Goal: Task Accomplishment & Management: Manage account settings

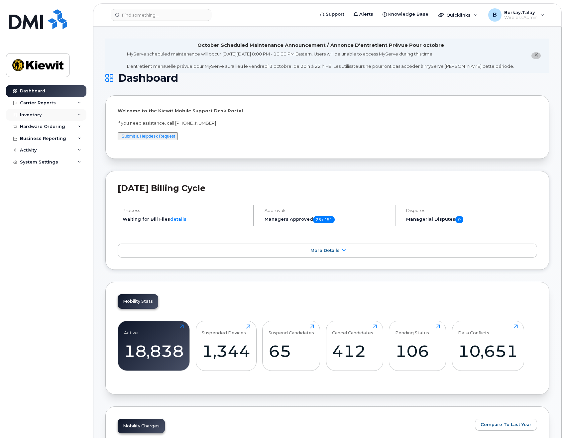
click at [77, 112] on div "Inventory" at bounding box center [46, 115] width 80 height 12
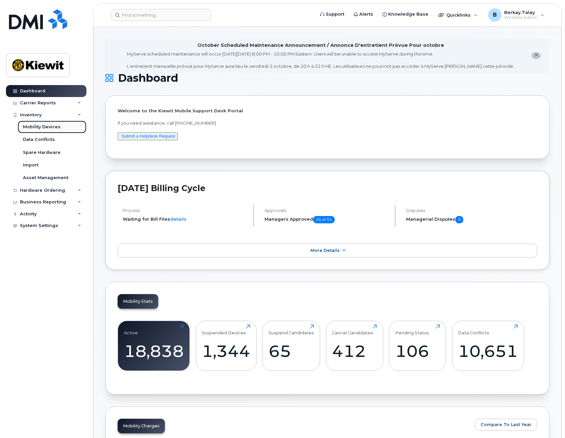
click at [44, 127] on div "Mobility Devices" at bounding box center [42, 127] width 38 height 6
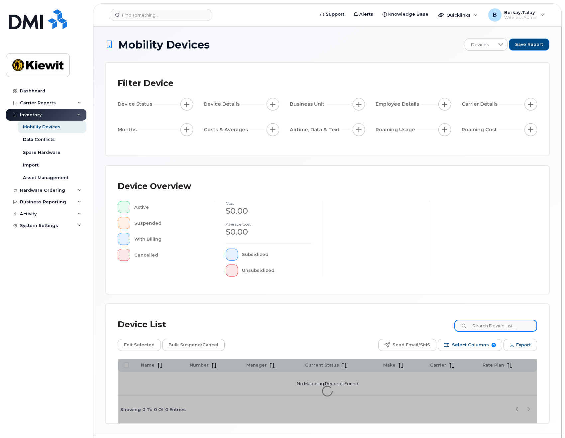
click at [488, 327] on input at bounding box center [495, 326] width 83 height 12
click at [489, 326] on input at bounding box center [495, 326] width 83 height 12
type input "0895"
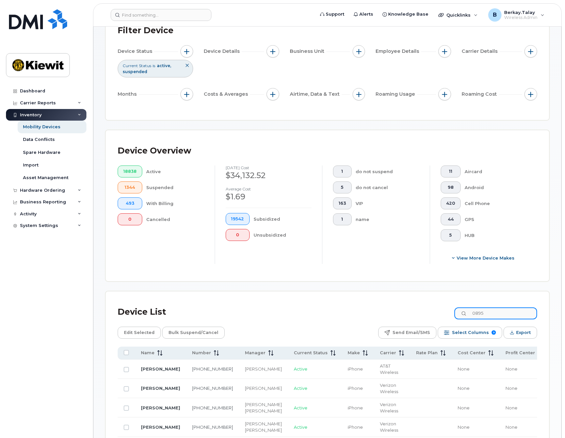
scroll to position [100, 0]
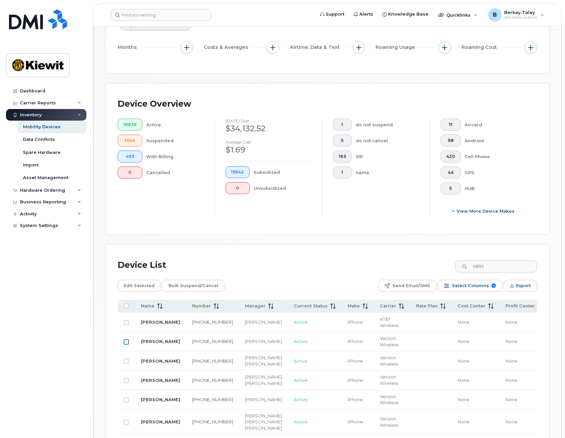
click at [128, 341] on input "Row Unselected" at bounding box center [126, 341] width 5 height 5
checkbox input "true"
click at [141, 286] on span "Edit Selected" at bounding box center [139, 286] width 31 height 10
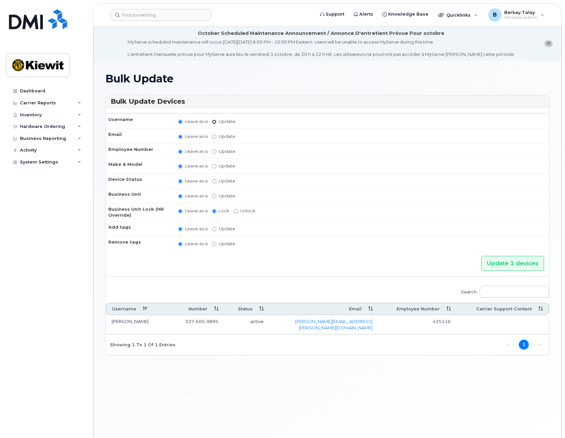
click at [214, 123] on input "Update" at bounding box center [214, 122] width 4 height 4
radio input "true"
radio input "false"
click at [247, 121] on input "Update" at bounding box center [265, 122] width 61 height 8
click at [248, 121] on input "Update" at bounding box center [265, 122] width 61 height 8
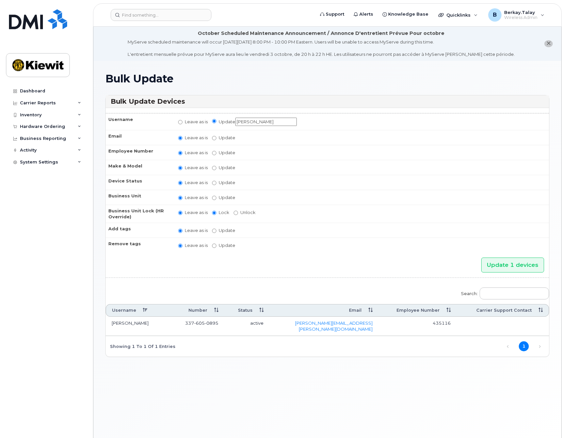
click at [259, 124] on input "Jose R" at bounding box center [265, 122] width 61 height 8
drag, startPoint x: 266, startPoint y: 118, endPoint x: 198, endPoint y: 122, distance: 67.5
click at [198, 122] on td "Leave as is Update Jose Rodr" at bounding box center [360, 121] width 377 height 17
paste input "iguez"
type input "[PERSON_NAME] 50"
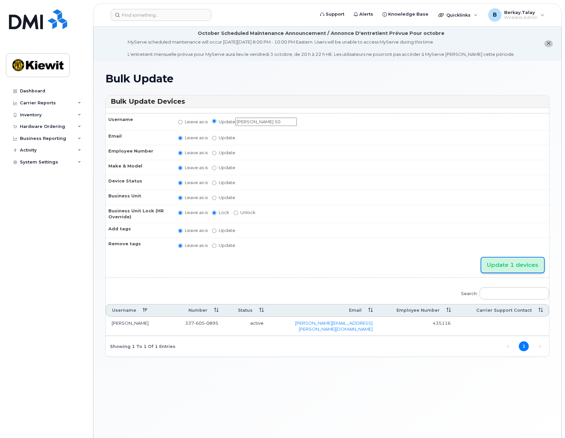
click at [528, 266] on input "Update 1 devices" at bounding box center [512, 264] width 63 height 15
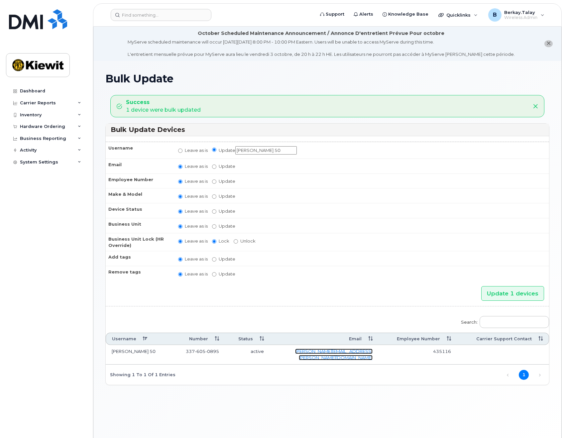
click at [352, 349] on link "[PERSON_NAME][EMAIL_ADDRESS][PERSON_NAME][DOMAIN_NAME]" at bounding box center [333, 354] width 77 height 12
click at [180, 151] on input "Leave as is" at bounding box center [180, 150] width 4 height 4
radio input "true"
radio input "false"
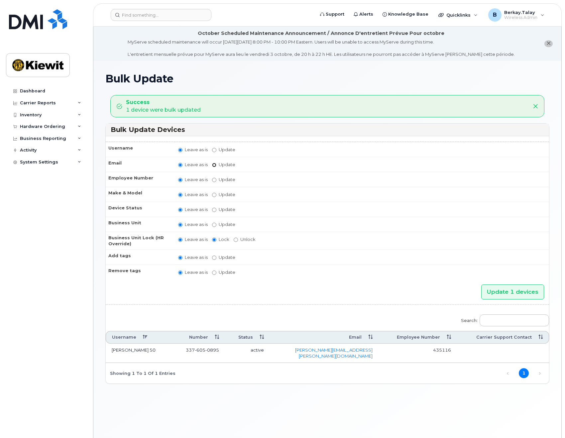
click at [215, 165] on input "Update" at bounding box center [214, 165] width 4 height 4
radio input "true"
radio input "false"
click at [263, 166] on input "Update" at bounding box center [265, 165] width 61 height 8
click at [444, 350] on td "435116" at bounding box center [417, 354] width 78 height 19
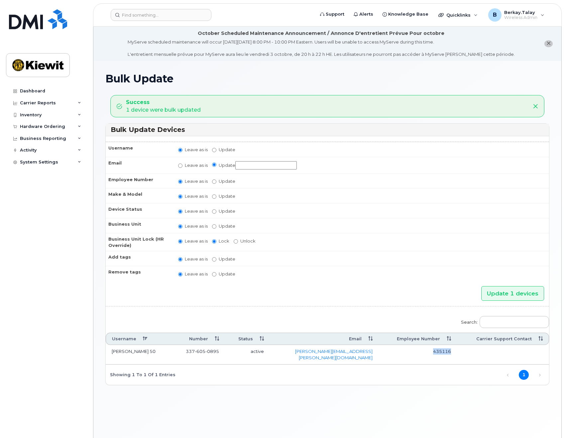
click at [444, 350] on td "435116" at bounding box center [417, 354] width 78 height 19
copy td "435116"
click at [82, 115] on div "Inventory" at bounding box center [46, 115] width 80 height 12
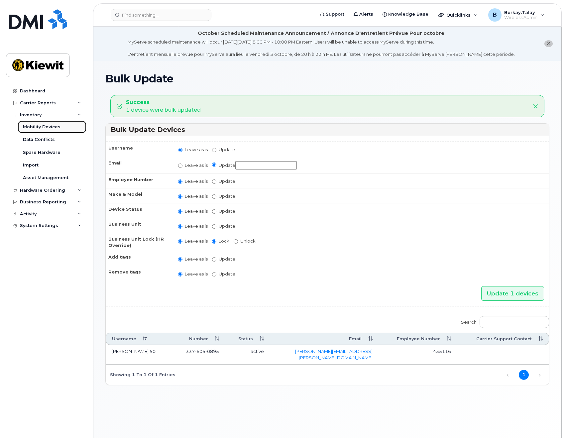
click at [46, 126] on div "Mobility Devices" at bounding box center [42, 127] width 38 height 6
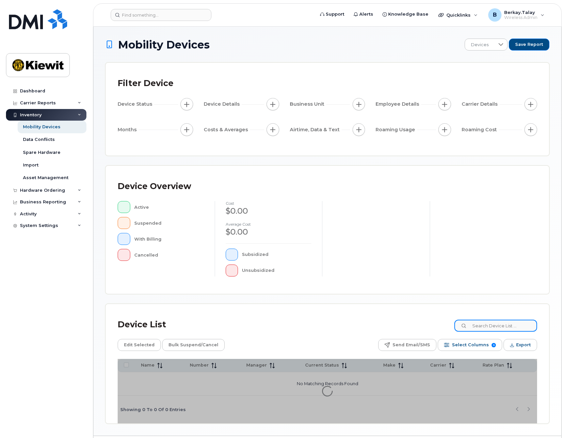
click at [501, 326] on input at bounding box center [495, 326] width 83 height 12
type input "0895"
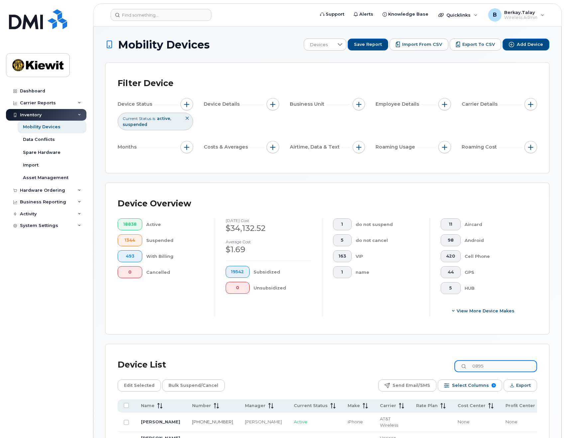
scroll to position [133, 0]
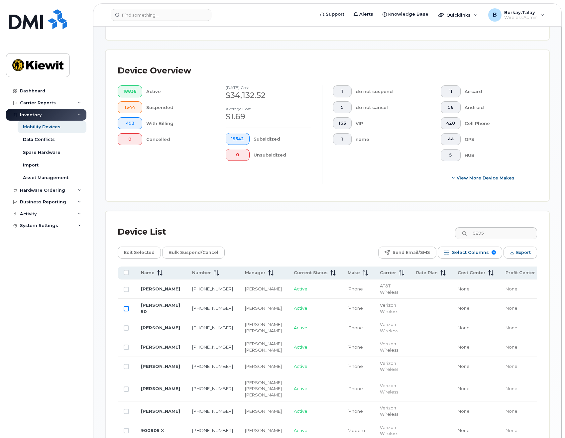
click at [126, 308] on input "Row Unselected" at bounding box center [126, 308] width 5 height 5
checkbox input "true"
click at [143, 250] on span "Edit Selected" at bounding box center [139, 252] width 31 height 10
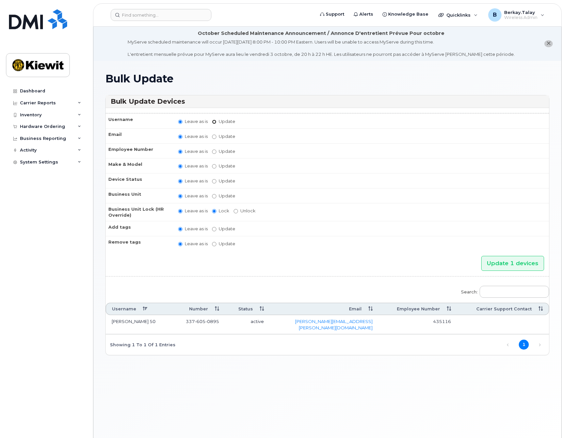
click at [213, 122] on input "Update" at bounding box center [214, 122] width 4 height 4
radio input "true"
radio input "false"
click at [247, 122] on input "Update" at bounding box center [265, 122] width 61 height 8
type input "[PERSON_NAME]"
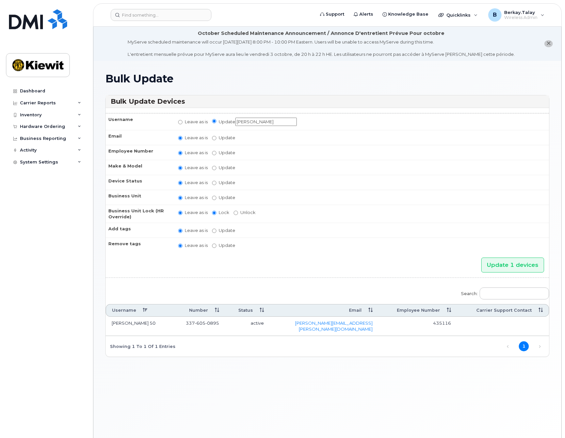
click at [338, 97] on h3 "Bulk Update Devices" at bounding box center [327, 101] width 433 height 9
click at [523, 265] on input "Update 1 devices" at bounding box center [512, 264] width 63 height 15
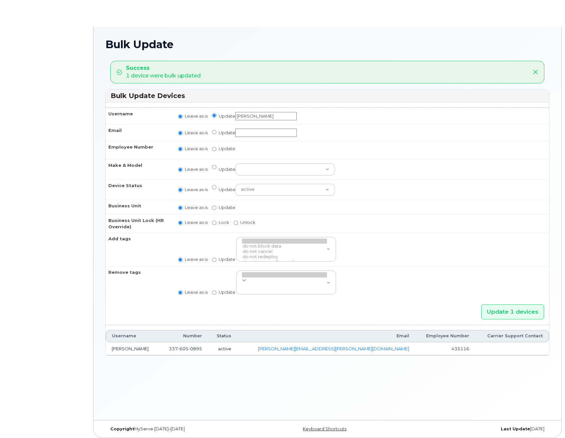
radio input "true"
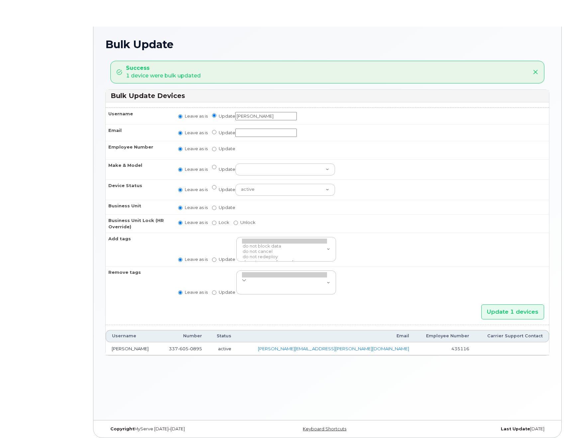
radio input "true"
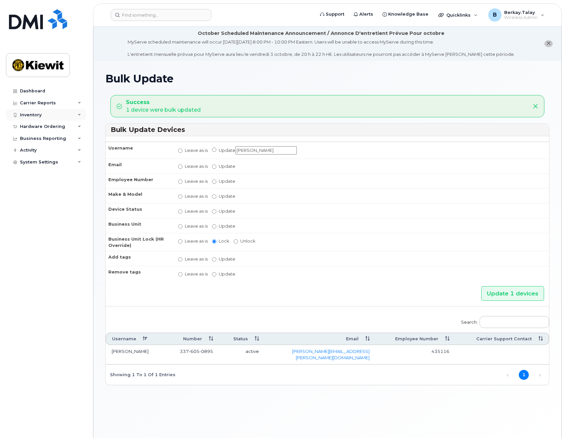
click at [80, 115] on icon at bounding box center [79, 114] width 3 height 3
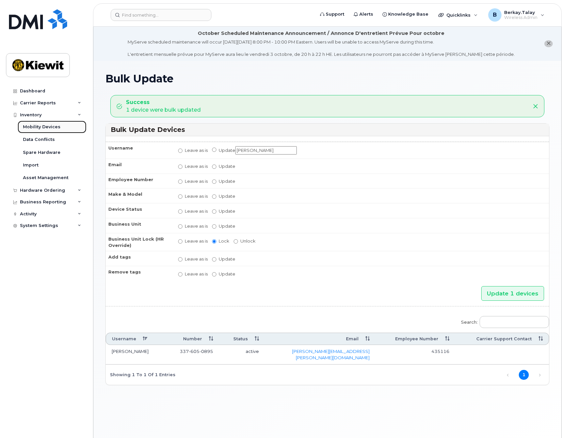
click at [44, 129] on div "Mobility Devices" at bounding box center [42, 127] width 38 height 6
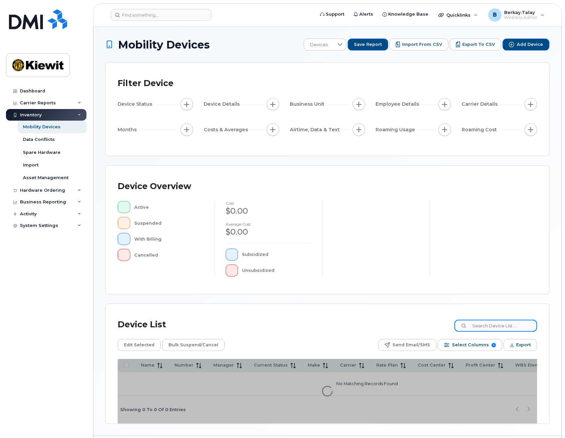
click at [498, 330] on input at bounding box center [495, 326] width 83 height 12
paste input "Jose.Rodriguez50@kiewit.com"
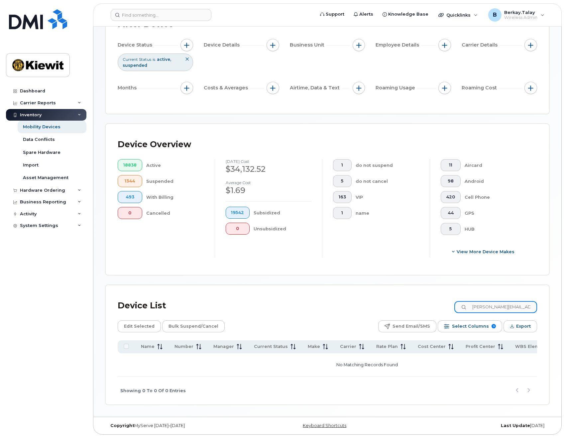
click at [502, 305] on input "Jose.Rodriguez50@kiewit.com" at bounding box center [495, 307] width 83 height 12
drag, startPoint x: 536, startPoint y: 303, endPoint x: 559, endPoint y: 306, distance: 23.1
click at [558, 305] on div "Mobility Devices Devices Save Report Import from CSV Export to CSV Add Device F…" at bounding box center [327, 191] width 468 height 449
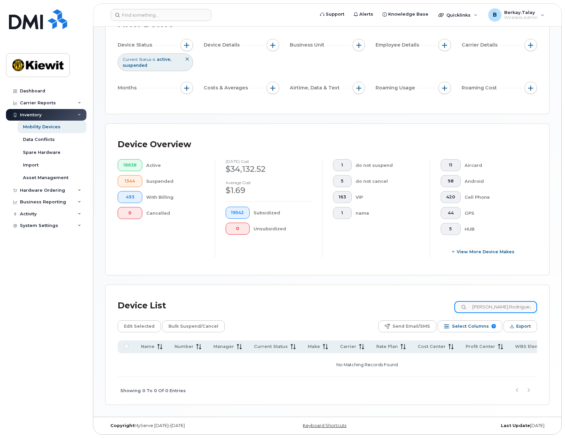
type input "Jose.Rodriguez"
click at [411, 292] on div "Device List Jose.Rodriguez Edit Selected Bulk Suspend/Cancel Send Email/SMS Sel…" at bounding box center [327, 344] width 443 height 119
click at [485, 306] on input at bounding box center [495, 307] width 83 height 12
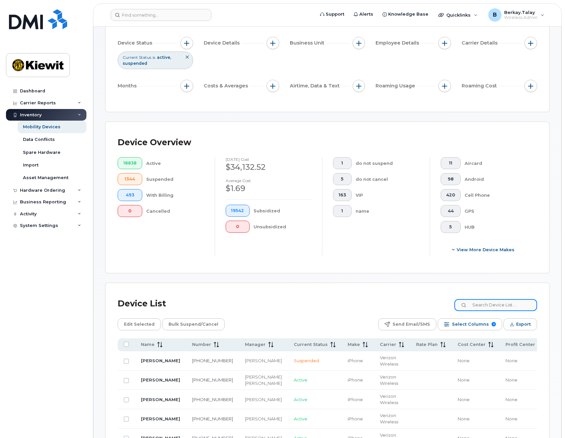
drag, startPoint x: 528, startPoint y: 308, endPoint x: 514, endPoint y: 303, distance: 15.4
click at [527, 307] on input at bounding box center [495, 305] width 83 height 12
click at [502, 303] on input at bounding box center [495, 305] width 83 height 12
type input "0895"
click at [148, 380] on link "[PERSON_NAME]" at bounding box center [160, 379] width 39 height 5
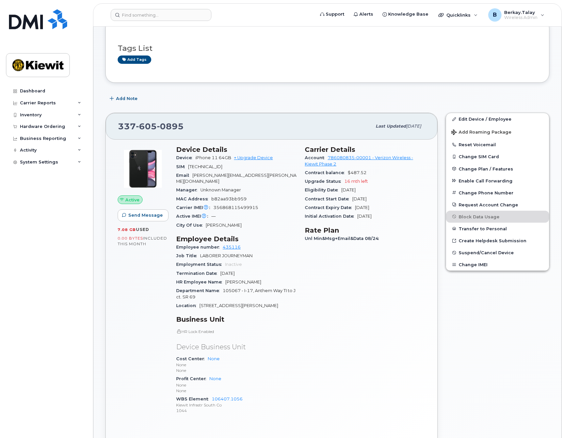
scroll to position [100, 0]
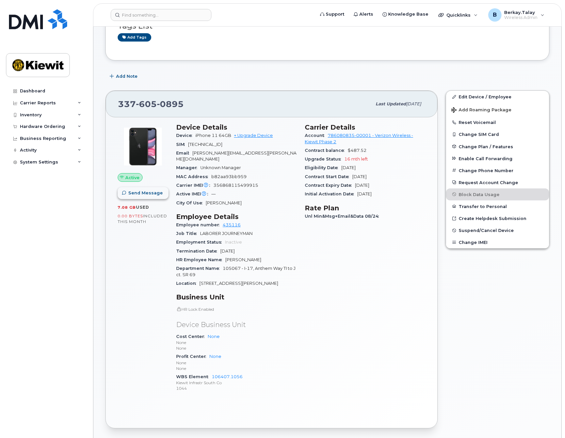
click at [134, 194] on span "Send Message" at bounding box center [145, 193] width 35 height 6
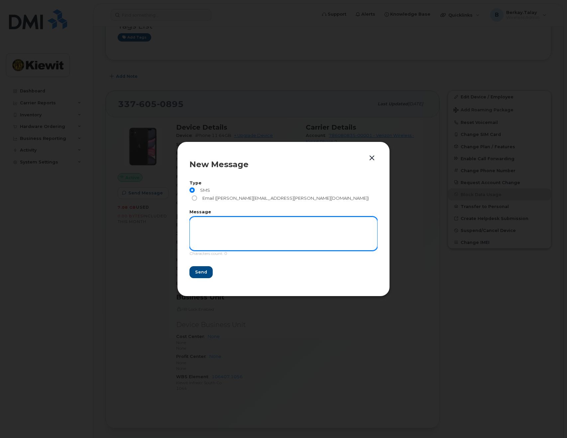
click at [217, 222] on textarea at bounding box center [283, 234] width 188 height 34
click at [368, 163] on button "button" at bounding box center [372, 157] width 10 height 9
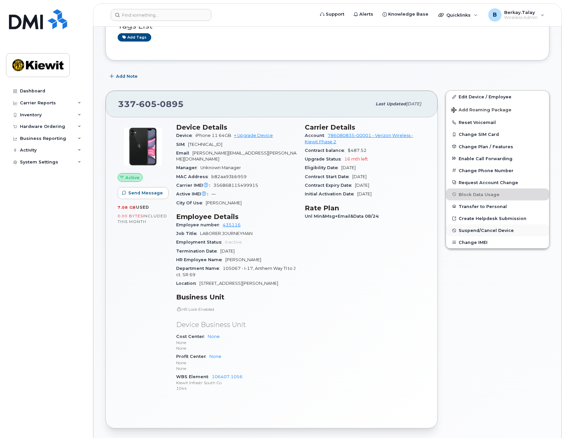
click at [466, 231] on span "Suspend/Cancel Device" at bounding box center [485, 230] width 55 height 5
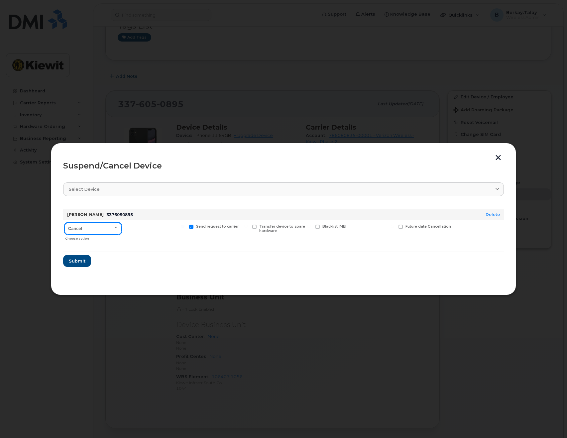
click at [99, 227] on select "Cancel Suspend - Reduced Rate Suspend - Full Rate Suspend - Lost Device/Stolen …" at bounding box center [92, 229] width 57 height 12
select select "[object Object]"
click at [64, 223] on select "Cancel Suspend - Reduced Rate Suspend - Full Rate Suspend - Lost Device/Stolen …" at bounding box center [92, 229] width 57 height 12
click at [149, 245] on form "[PERSON_NAME] 3376050895 Delete Cancel Suspend - Reduced Rate Suspend - Full Ra…" at bounding box center [283, 235] width 440 height 63
click at [497, 158] on button "button" at bounding box center [498, 158] width 10 height 7
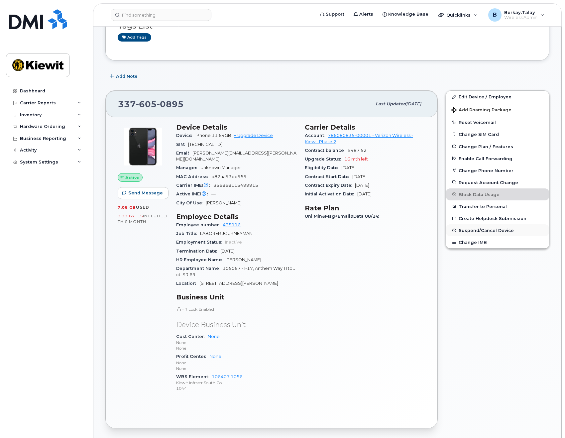
click at [485, 231] on span "Suspend/Cancel Device" at bounding box center [485, 230] width 55 height 5
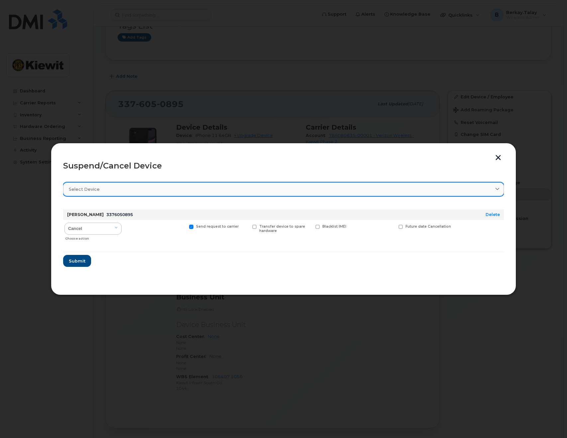
click at [424, 194] on link "Select device" at bounding box center [283, 189] width 440 height 14
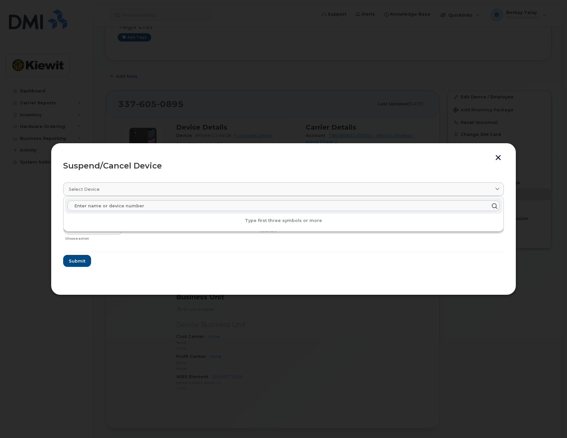
drag, startPoint x: 108, startPoint y: 206, endPoint x: 171, endPoint y: 227, distance: 67.0
click at [109, 207] on input "text" at bounding box center [283, 205] width 432 height 11
click at [221, 300] on div at bounding box center [283, 219] width 567 height 438
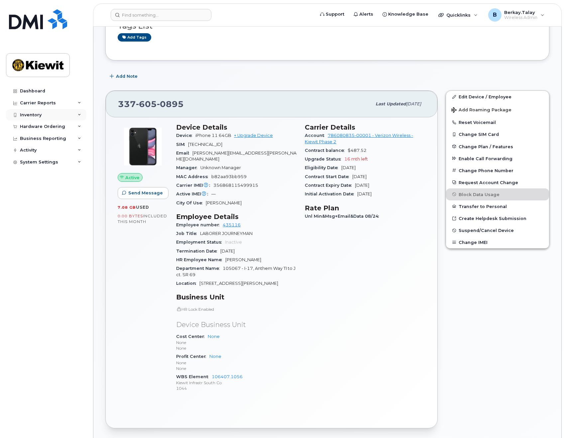
drag, startPoint x: 77, startPoint y: 115, endPoint x: 78, endPoint y: 119, distance: 4.0
click at [77, 115] on div "Inventory" at bounding box center [46, 115] width 80 height 12
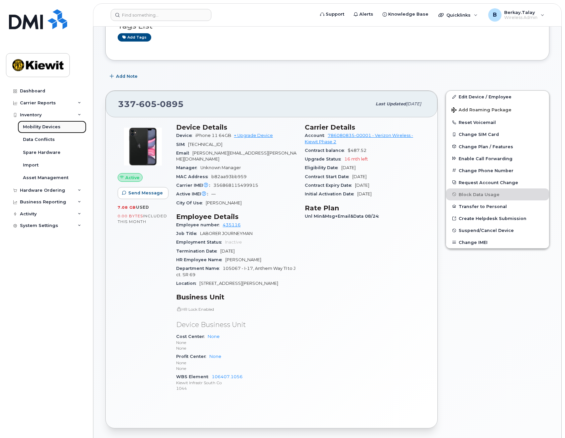
click at [47, 124] on link "Mobility Devices" at bounding box center [52, 127] width 69 height 13
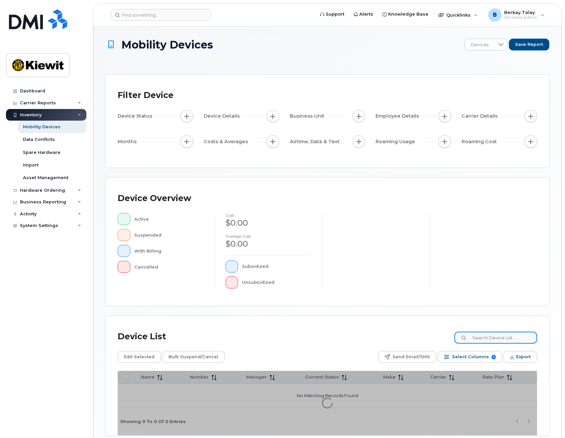
click at [494, 343] on input at bounding box center [495, 338] width 83 height 12
click at [494, 338] on input at bounding box center [495, 338] width 83 height 12
click at [483, 335] on input at bounding box center [495, 338] width 83 height 12
paste input "494472"
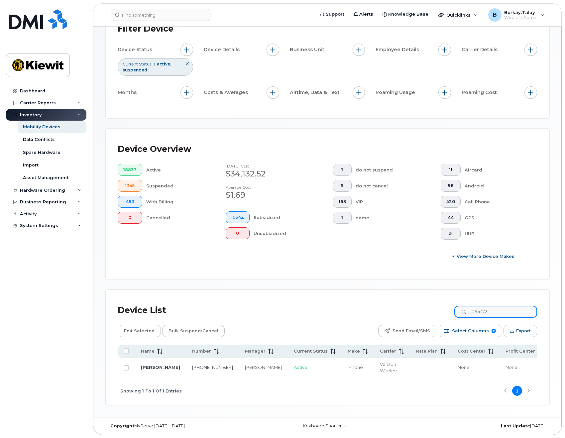
scroll to position [69, 0]
drag, startPoint x: 508, startPoint y: 308, endPoint x: 407, endPoint y: 308, distance: 101.3
click at [407, 308] on div "Device List 494472" at bounding box center [327, 309] width 419 height 17
type input "106407"
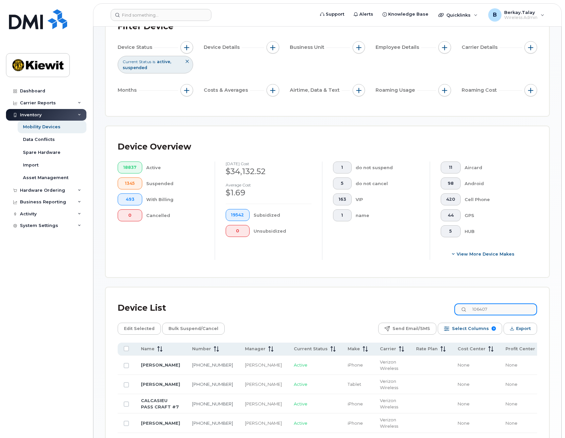
scroll to position [135, 0]
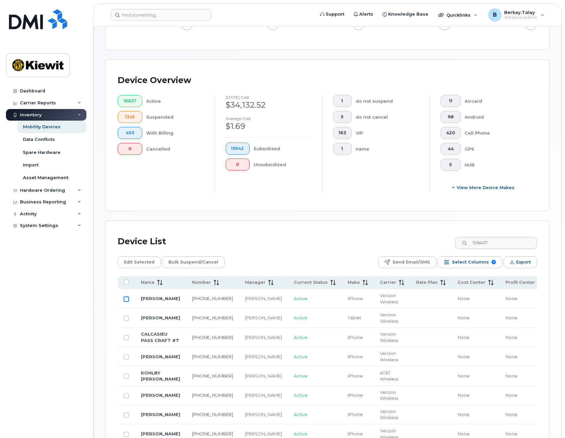
click at [126, 299] on input "Row Unselected" at bounding box center [126, 298] width 5 height 5
checkbox input "true"
click at [144, 262] on span "Edit Selected" at bounding box center [139, 262] width 31 height 10
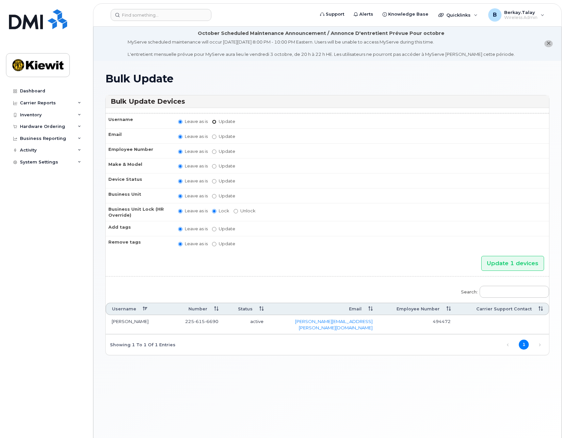
click at [214, 122] on input "Update" at bounding box center [214, 122] width 4 height 4
radio input "true"
radio input "false"
click at [258, 123] on input "Update" at bounding box center [265, 122] width 61 height 8
drag, startPoint x: 152, startPoint y: 323, endPoint x: 112, endPoint y: 324, distance: 40.2
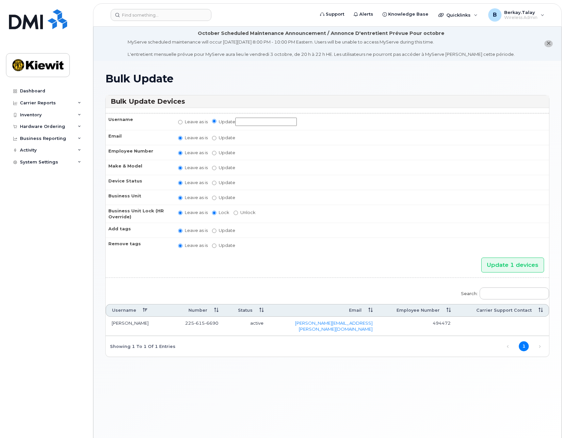
click at [112, 324] on td "[PERSON_NAME]" at bounding box center [137, 326] width 63 height 19
copy td "[PERSON_NAME]"
click at [267, 123] on input "Update" at bounding box center [265, 122] width 61 height 8
paste input "[PERSON_NAME]"
type input "JOSE RODRIGUEZ 50"
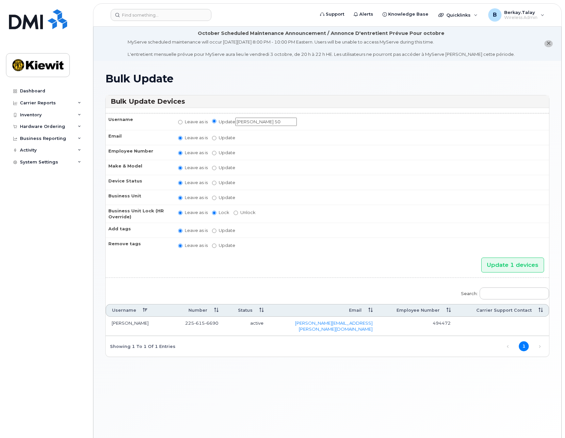
click at [368, 122] on td "Leave as is Update JOSE RODRIGUEZ 50" at bounding box center [360, 121] width 377 height 17
click at [510, 264] on input "Update 1 devices" at bounding box center [512, 264] width 63 height 15
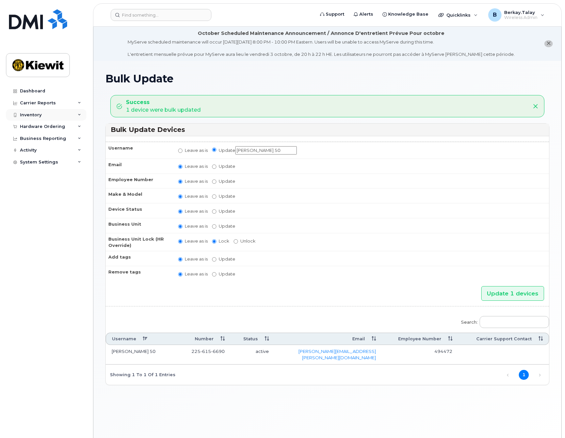
click at [79, 114] on icon at bounding box center [79, 114] width 3 height 3
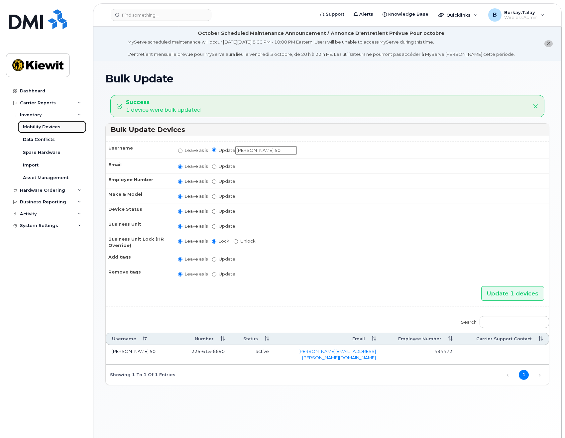
click at [47, 126] on div "Mobility Devices" at bounding box center [42, 127] width 38 height 6
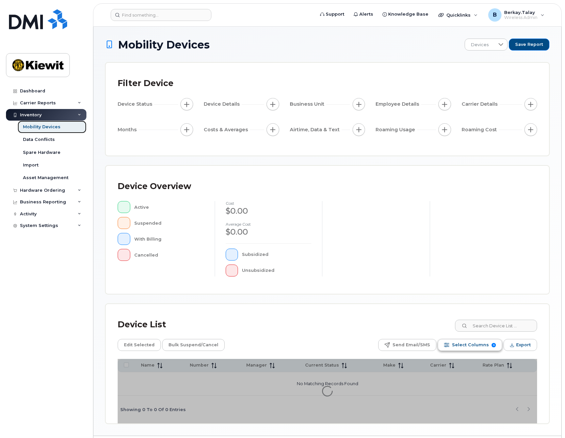
scroll to position [19, 0]
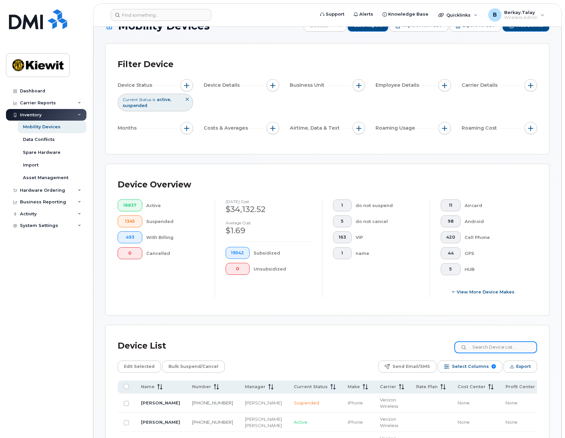
click at [496, 344] on input at bounding box center [495, 347] width 83 height 12
click at [497, 347] on input at bounding box center [495, 347] width 83 height 12
paste input "129237"
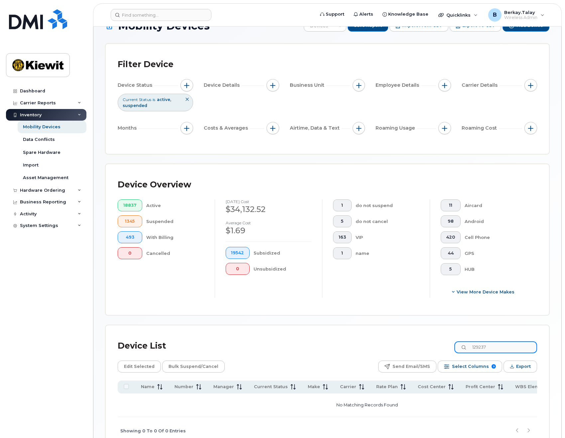
drag, startPoint x: 505, startPoint y: 347, endPoint x: 424, endPoint y: 346, distance: 81.1
click at [424, 346] on div "Device List 129237" at bounding box center [327, 345] width 419 height 17
type input "106407"
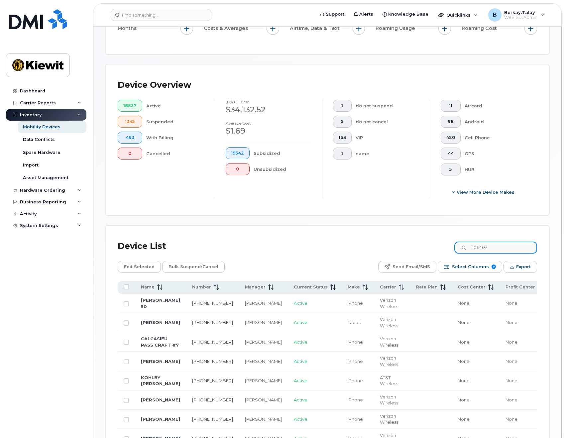
scroll to position [185, 0]
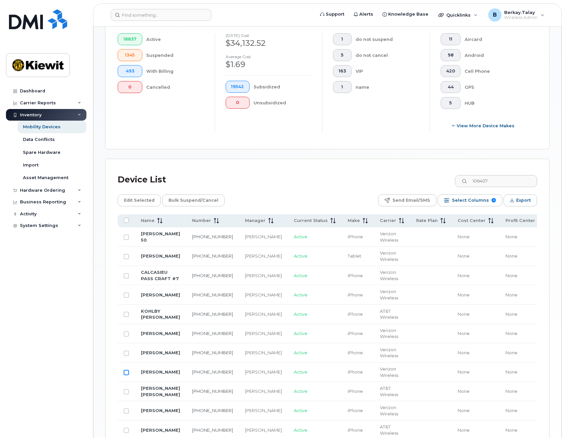
click at [125, 375] on input "Row Unselected" at bounding box center [126, 372] width 5 height 5
checkbox input "true"
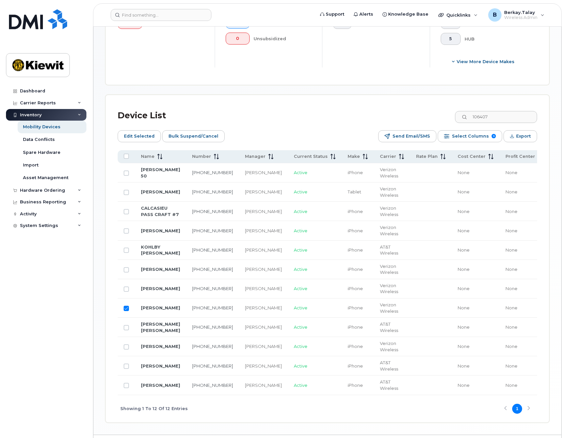
scroll to position [251, 0]
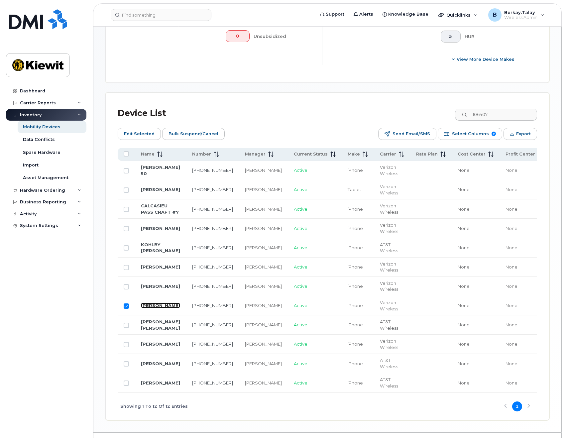
click at [151, 308] on link "[PERSON_NAME]" at bounding box center [160, 305] width 39 height 5
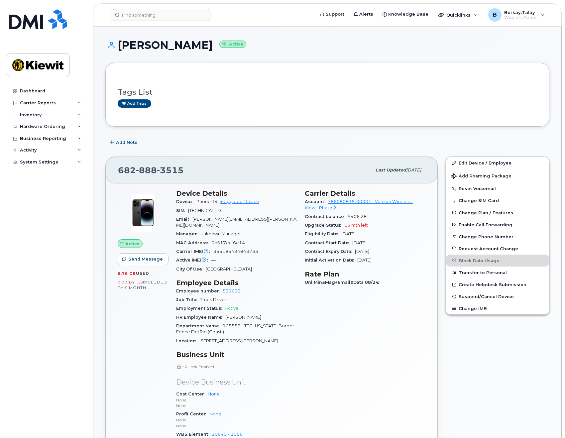
scroll to position [33, 0]
click at [489, 165] on link "Edit Device / Employee" at bounding box center [497, 163] width 103 height 12
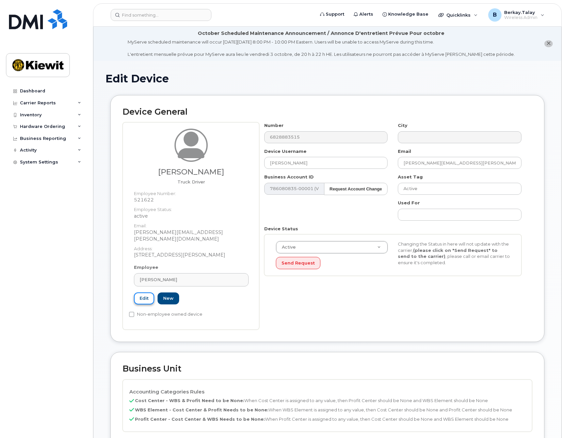
click at [145, 294] on link "Edit" at bounding box center [144, 298] width 20 height 12
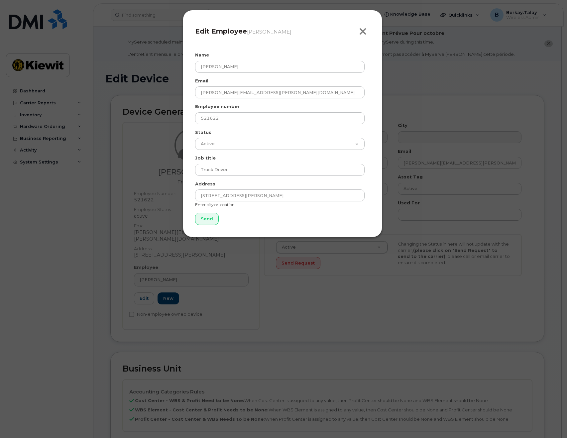
click at [363, 29] on icon "button" at bounding box center [363, 32] width 8 height 10
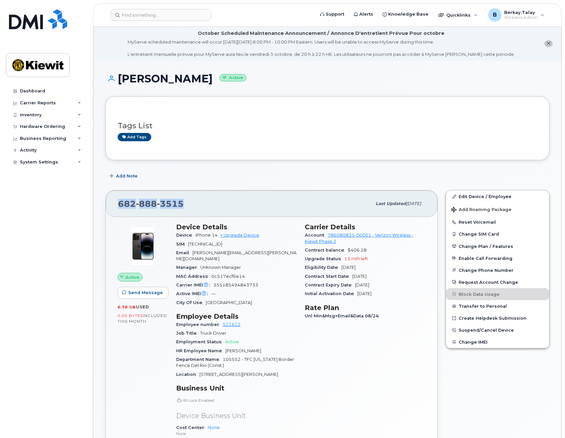
drag, startPoint x: 183, startPoint y: 204, endPoint x: 118, endPoint y: 203, distance: 65.1
click at [118, 203] on div "682 888 3515" at bounding box center [244, 204] width 253 height 14
copy span "682 888 3515"
drag, startPoint x: 79, startPoint y: 114, endPoint x: 76, endPoint y: 119, distance: 5.8
click at [79, 114] on icon at bounding box center [79, 114] width 3 height 3
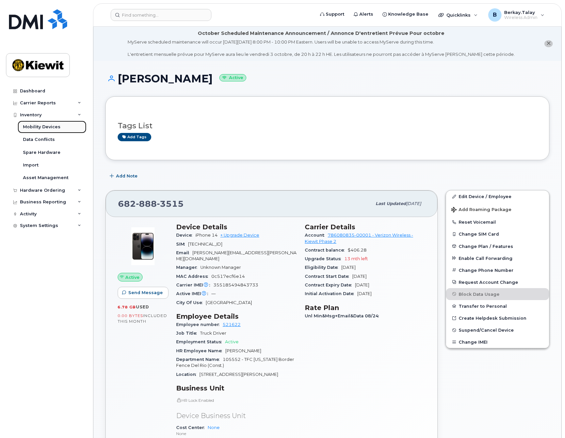
click at [47, 127] on div "Mobility Devices" at bounding box center [42, 127] width 38 height 6
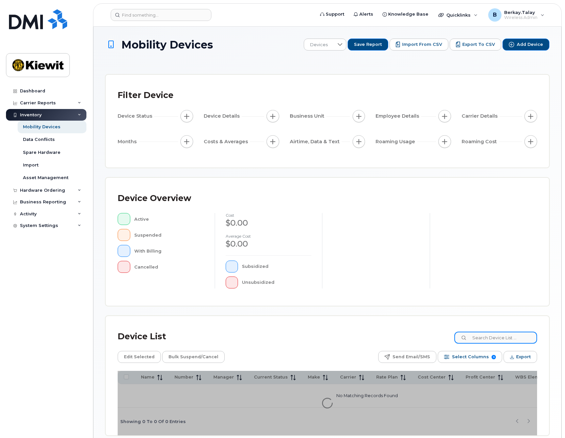
click at [491, 337] on input at bounding box center [495, 338] width 83 height 12
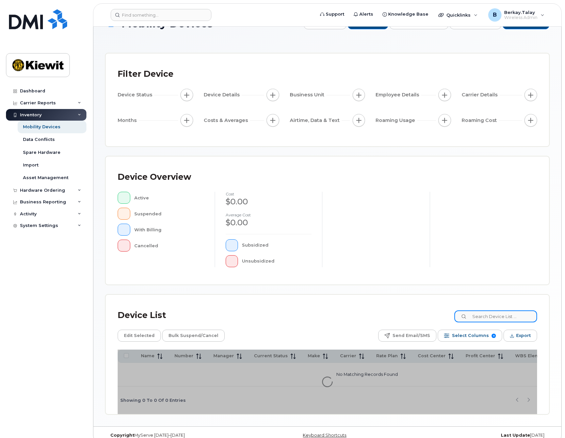
scroll to position [33, 0]
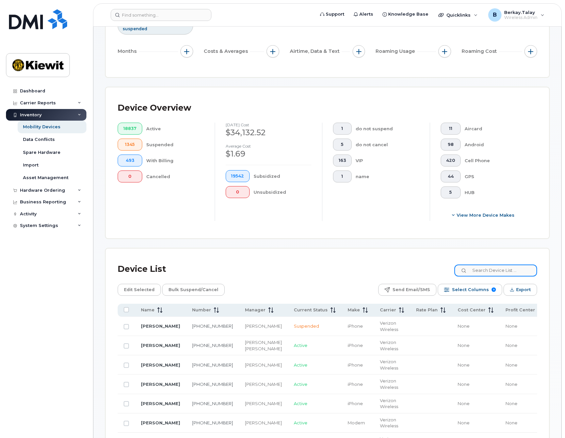
scroll to position [166, 0]
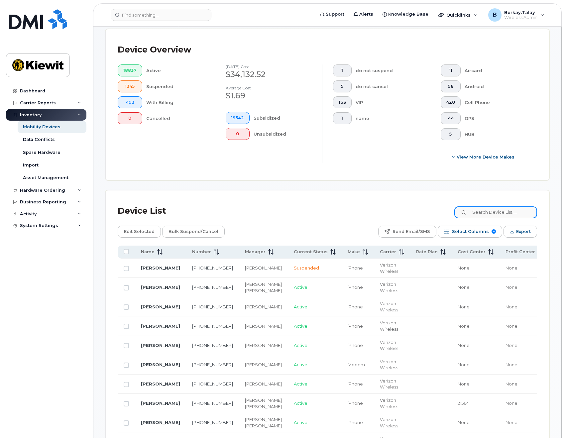
click at [493, 208] on input at bounding box center [495, 212] width 83 height 12
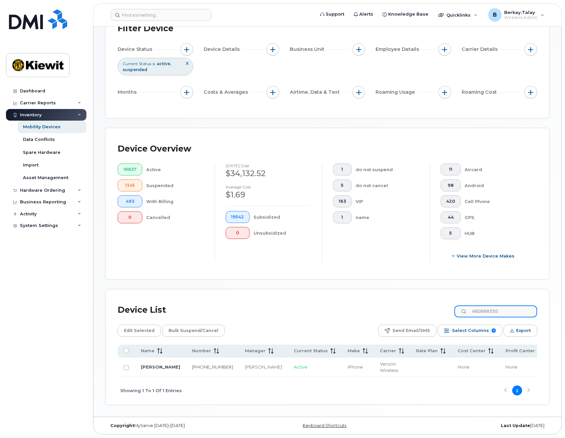
scroll to position [69, 0]
type input "6828883515"
drag, startPoint x: 126, startPoint y: 365, endPoint x: 138, endPoint y: 323, distance: 43.4
click at [127, 365] on input "Row Unselected" at bounding box center [126, 367] width 5 height 5
checkbox input "true"
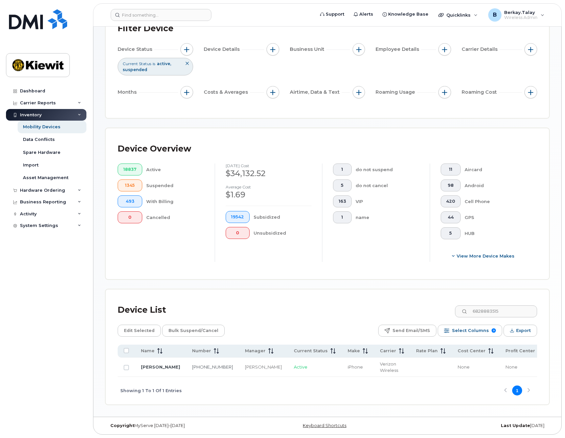
checkbox input "true"
click at [136, 327] on span "Edit Selected" at bounding box center [139, 331] width 31 height 10
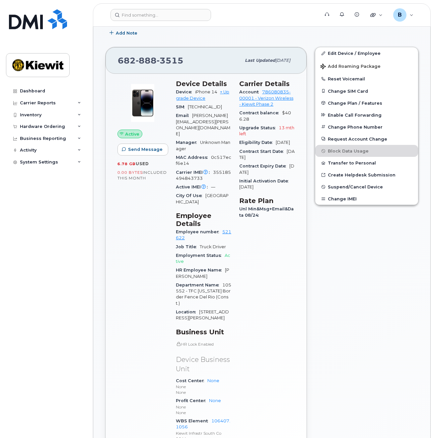
scroll to position [100, 0]
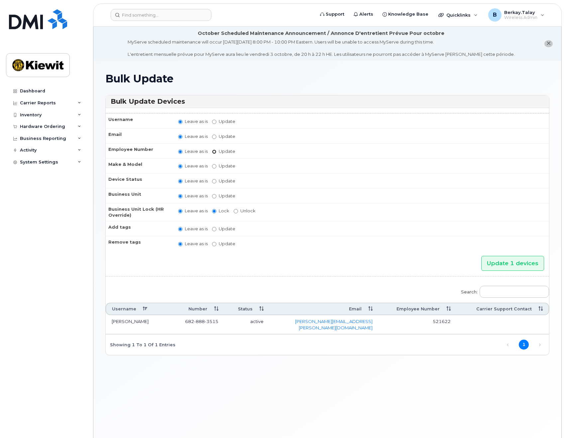
drag, startPoint x: 213, startPoint y: 152, endPoint x: 224, endPoint y: 155, distance: 11.3
click at [213, 152] on input "Update" at bounding box center [214, 151] width 4 height 4
radio input "true"
radio input "false"
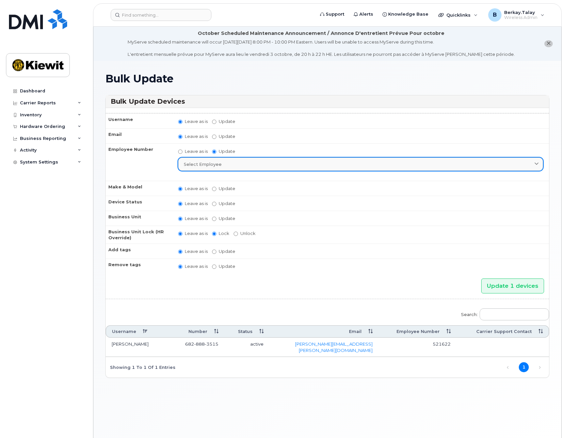
click at [203, 163] on span "Select employee" at bounding box center [203, 164] width 38 height 6
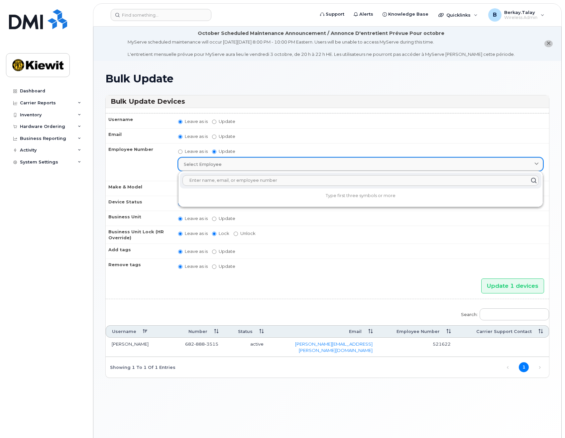
paste input "129237"
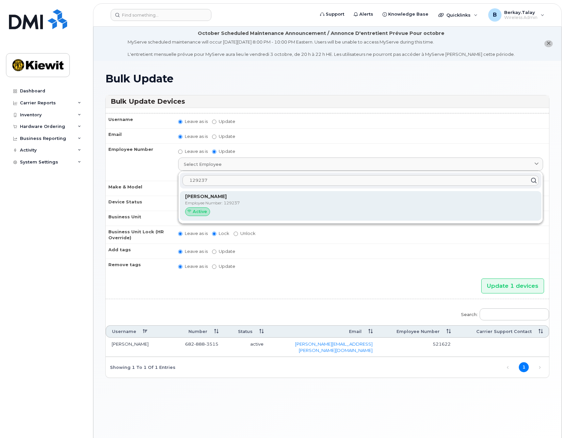
type input "129237"
click at [227, 204] on p "Employee Number: 129237" at bounding box center [360, 203] width 351 height 6
type input "129237"
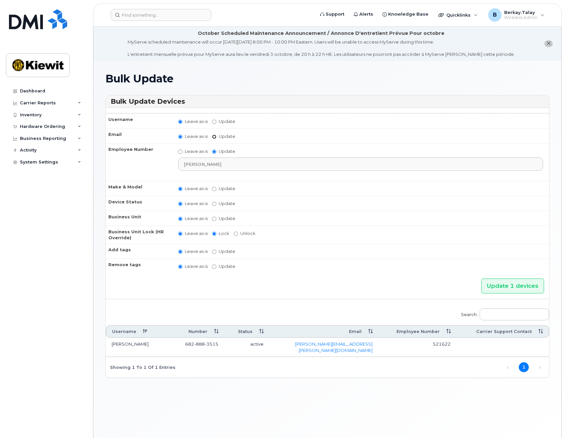
click at [214, 137] on input "Update" at bounding box center [214, 137] width 4 height 4
radio input "true"
radio input "false"
drag, startPoint x: 243, startPoint y: 137, endPoint x: 260, endPoint y: 139, distance: 17.4
click at [243, 137] on input "Update" at bounding box center [265, 137] width 61 height 8
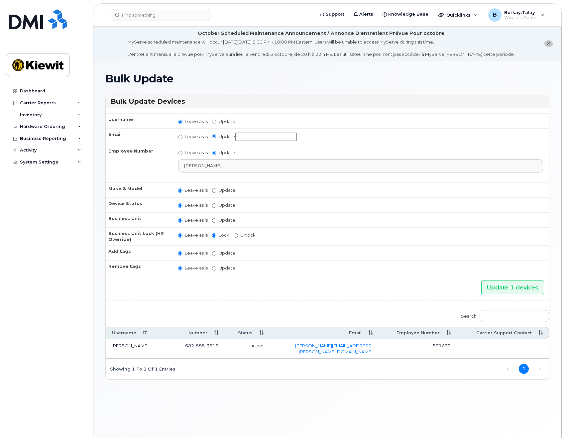
paste input "Jose.Rodriguez@kiewit.com"
type input "Jose.Rodriguez@kiewit.com"
click at [526, 286] on input "Update 1 devices" at bounding box center [512, 287] width 63 height 15
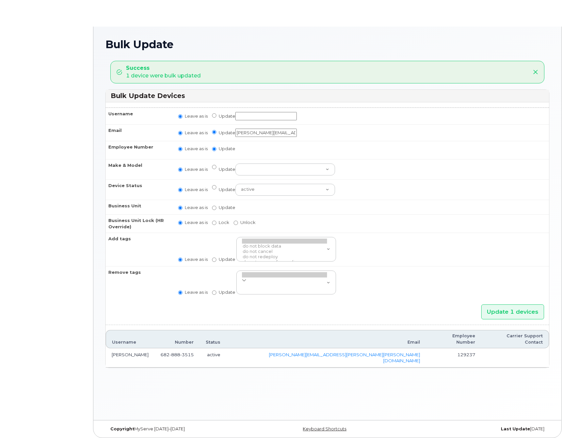
radio input "true"
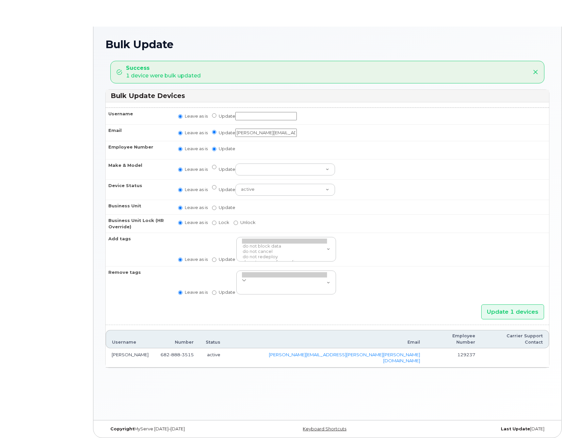
radio input "true"
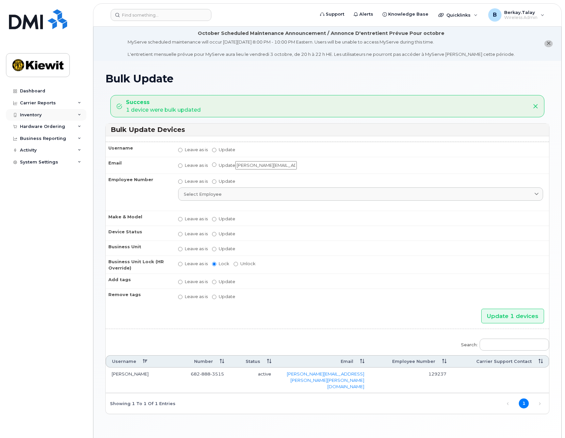
click at [76, 116] on div "Inventory" at bounding box center [46, 115] width 80 height 12
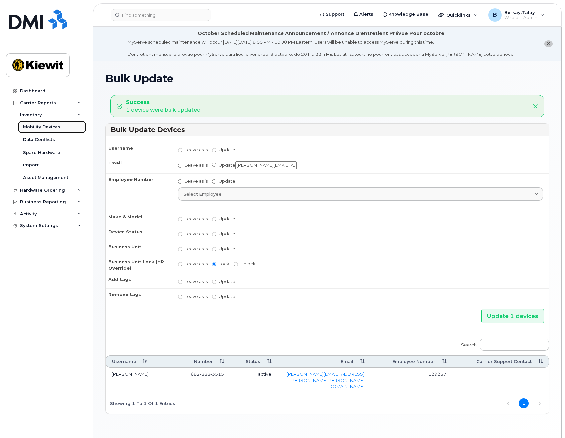
click at [43, 128] on div "Mobility Devices" at bounding box center [42, 127] width 38 height 6
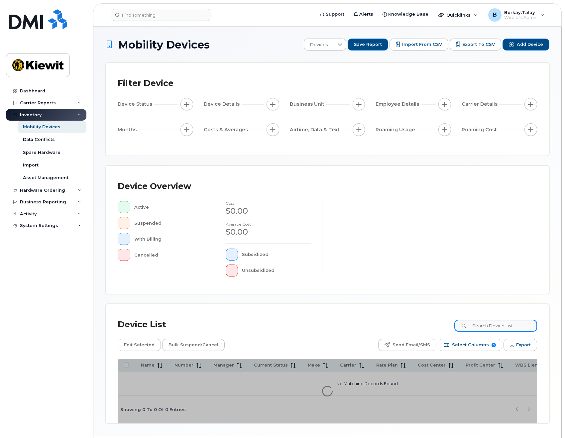
click at [492, 328] on input at bounding box center [495, 326] width 83 height 12
click at [485, 326] on input at bounding box center [495, 326] width 83 height 12
type input "6982"
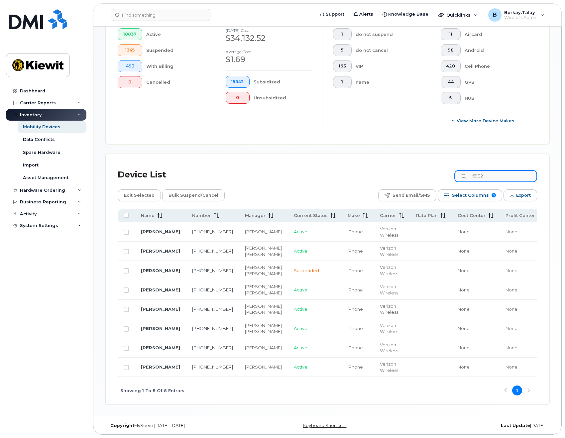
scroll to position [229, 0]
click at [148, 364] on link "JOSE RODRIGUEZ" at bounding box center [160, 366] width 39 height 5
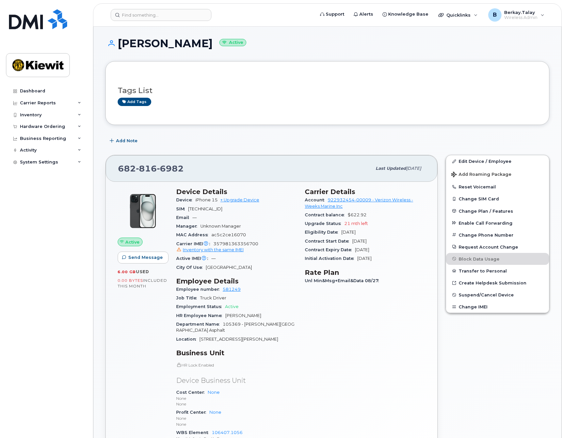
scroll to position [66, 0]
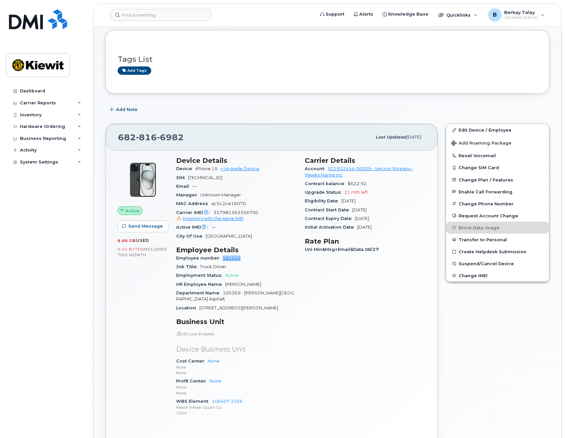
drag, startPoint x: 241, startPoint y: 257, endPoint x: 219, endPoint y: 260, distance: 22.5
click at [219, 260] on div "Employee number 581249" at bounding box center [236, 258] width 121 height 9
copy link "581249"
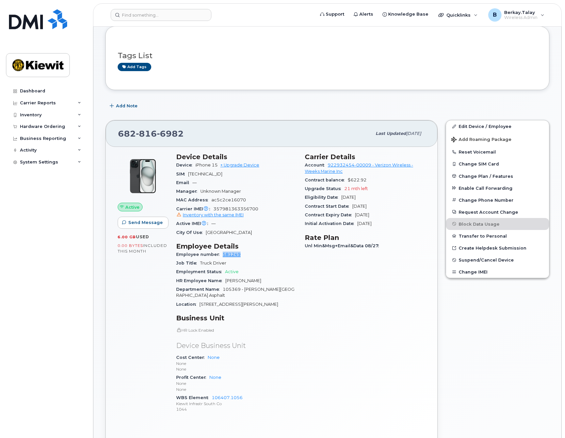
scroll to position [133, 0]
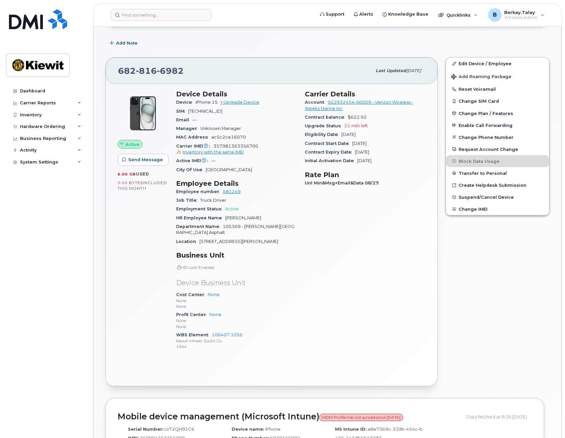
click at [160, 70] on span "6982" at bounding box center [170, 71] width 27 height 10
copy span "682 816 6982"
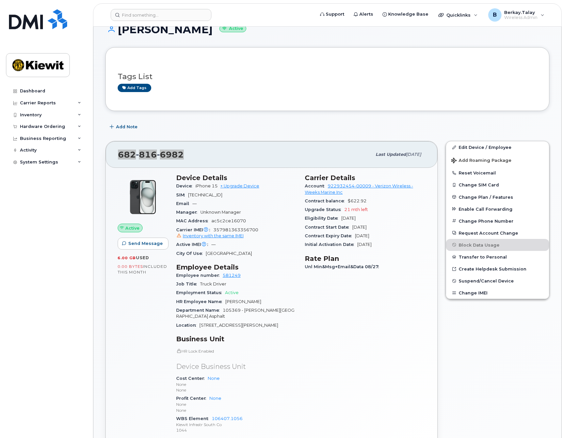
scroll to position [0, 0]
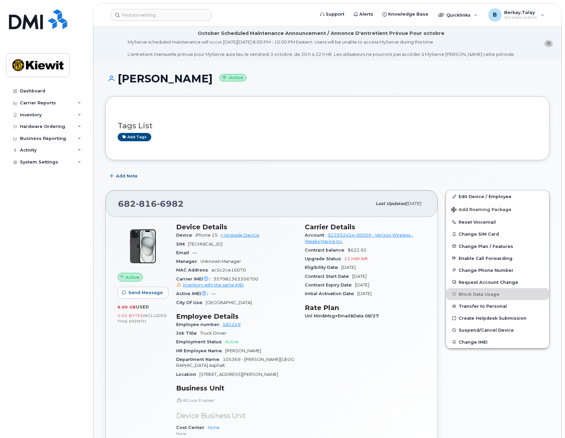
click at [197, 178] on div "Add Note" at bounding box center [327, 176] width 444 height 12
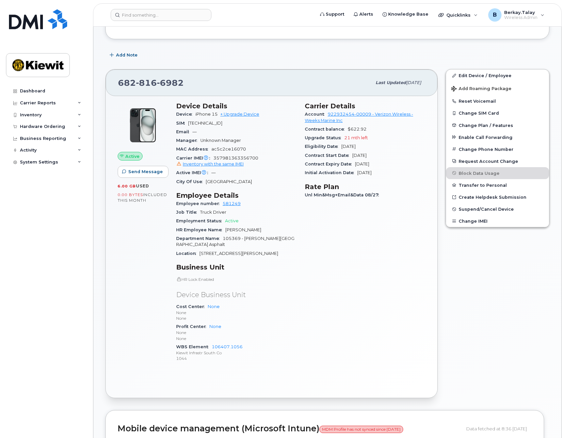
scroll to position [33, 0]
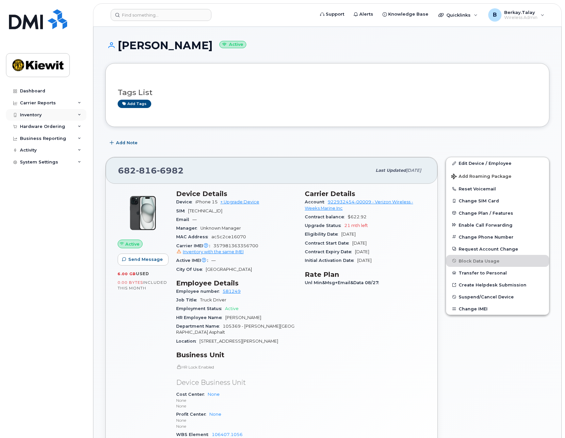
click at [78, 114] on icon at bounding box center [79, 114] width 3 height 3
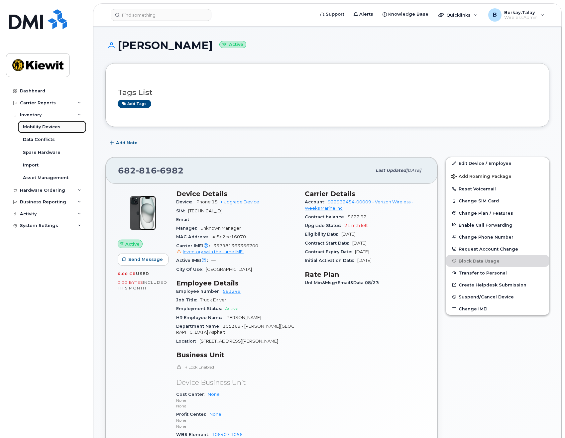
click at [50, 126] on div "Mobility Devices" at bounding box center [42, 127] width 38 height 6
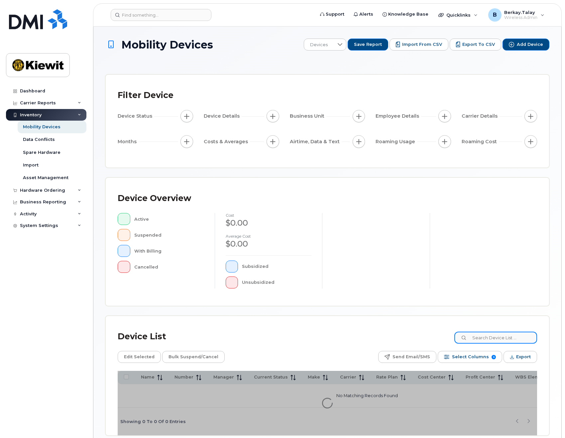
click at [494, 337] on input at bounding box center [495, 338] width 83 height 12
type input "talay"
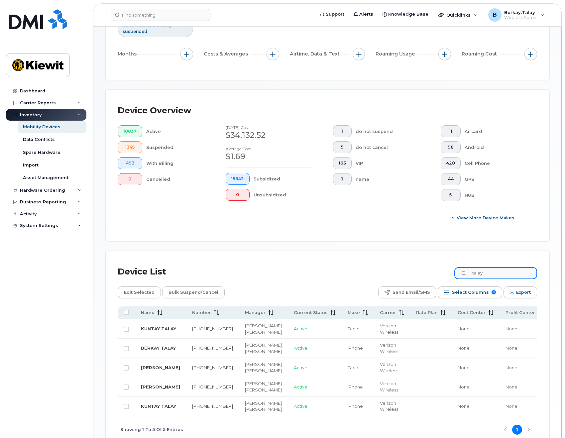
scroll to position [166, 0]
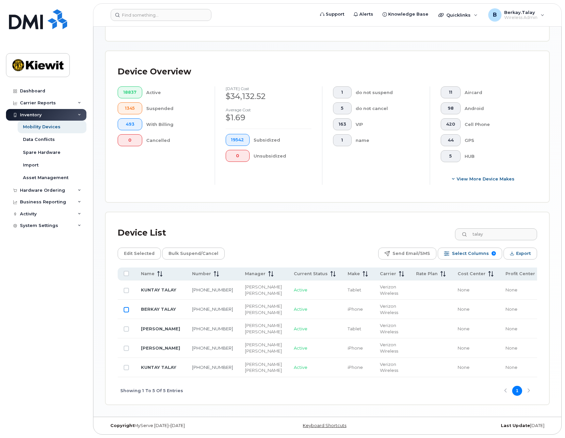
click at [125, 307] on input "Row Unselected" at bounding box center [126, 309] width 5 height 5
checkbox input "true"
click at [146, 248] on span "Edit Selected" at bounding box center [139, 253] width 31 height 10
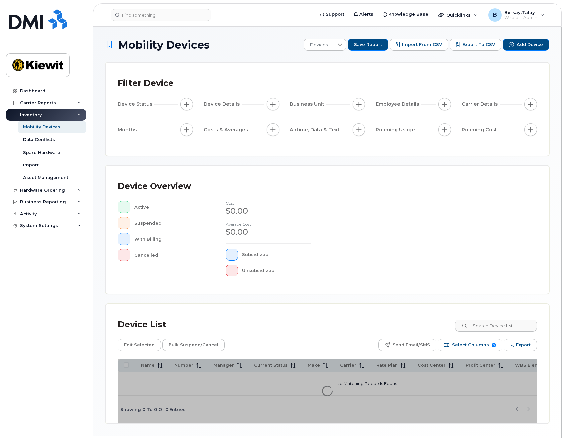
scroll to position [21, 0]
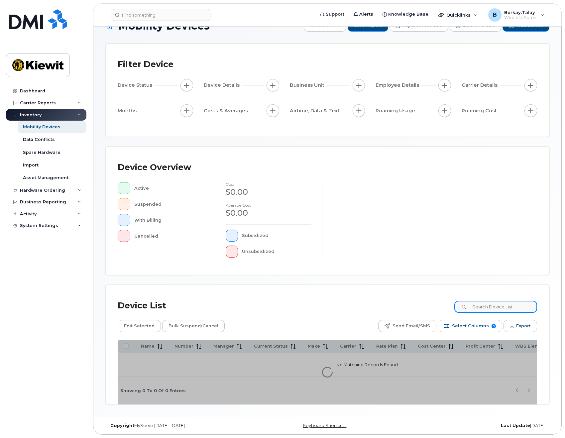
click at [508, 306] on input at bounding box center [495, 307] width 83 height 12
type input "1615"
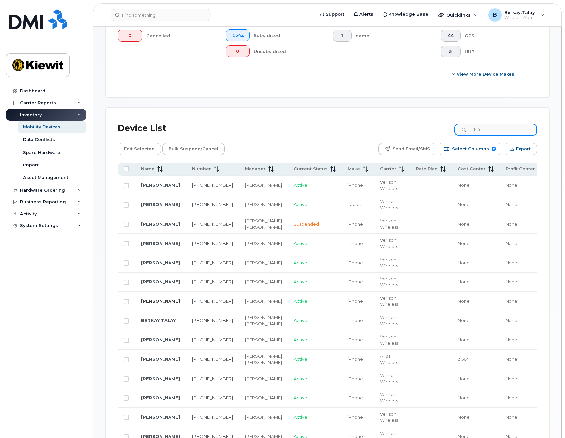
scroll to position [287, 0]
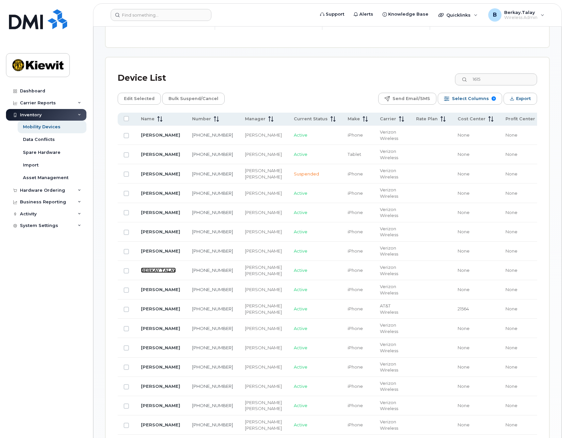
click at [145, 273] on link "BERKAY TALAY" at bounding box center [158, 269] width 35 height 5
click at [41, 129] on div "Mobility Devices" at bounding box center [42, 127] width 38 height 6
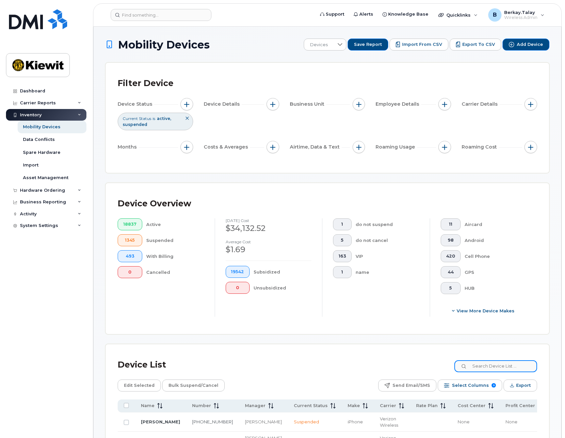
click at [496, 360] on input at bounding box center [495, 366] width 83 height 12
type input "105066"
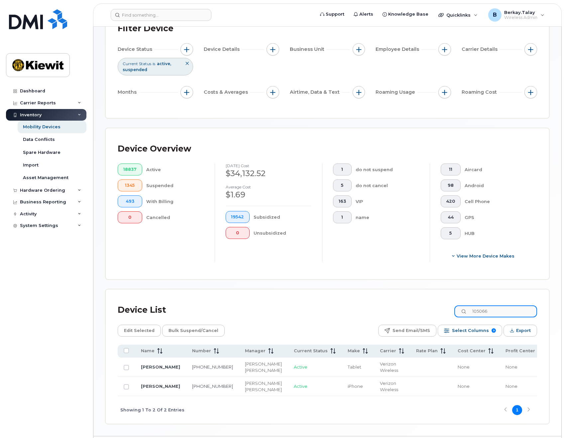
scroll to position [88, 0]
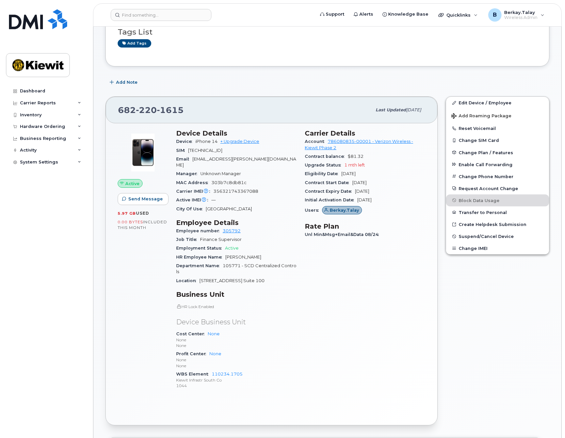
scroll to position [100, 0]
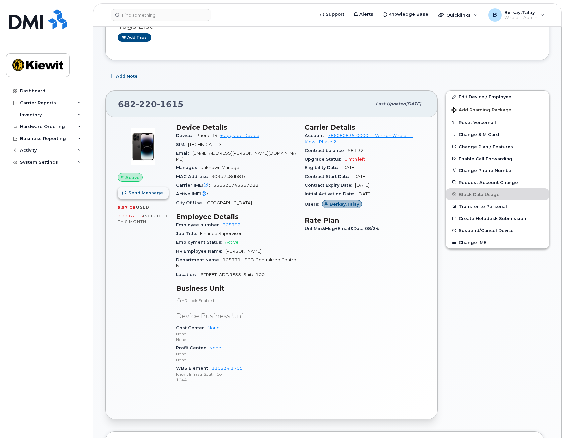
click at [142, 193] on span "Send Message" at bounding box center [145, 193] width 35 height 6
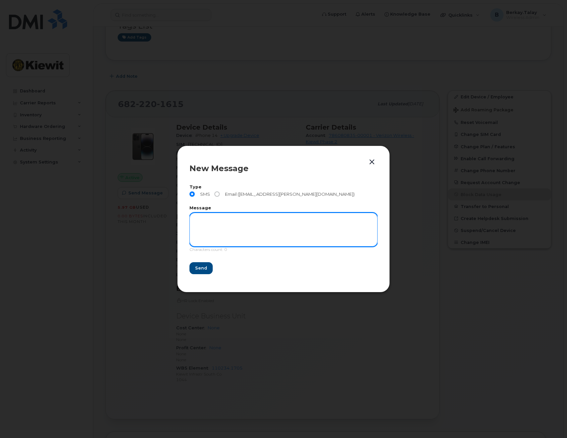
click at [230, 221] on textarea at bounding box center [283, 230] width 188 height 34
type textarea "TEST"
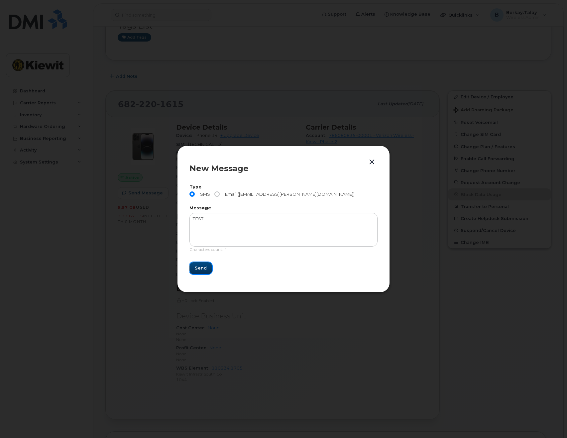
click at [202, 267] on span "Send" at bounding box center [201, 268] width 12 height 6
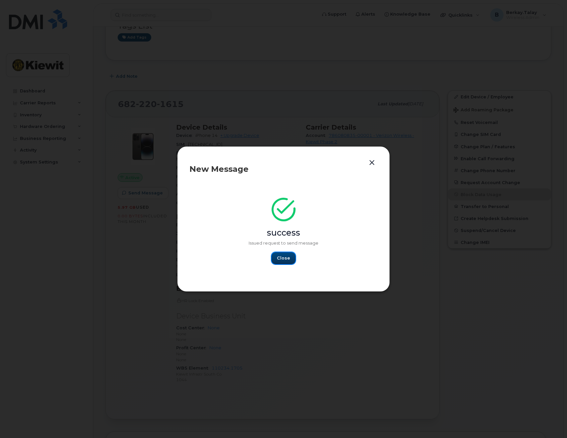
click at [282, 259] on span "Close" at bounding box center [283, 258] width 13 height 6
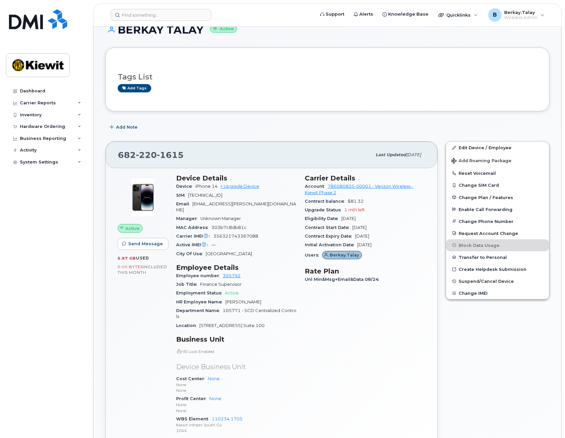
scroll to position [0, 0]
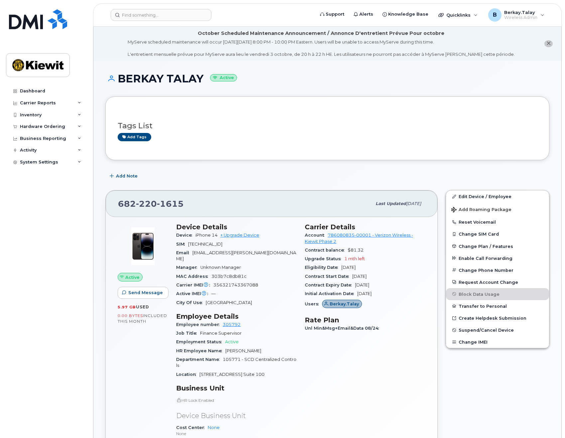
click at [547, 45] on icon "close notification" at bounding box center [548, 43] width 4 height 4
